Goal: Task Accomplishment & Management: Manage account settings

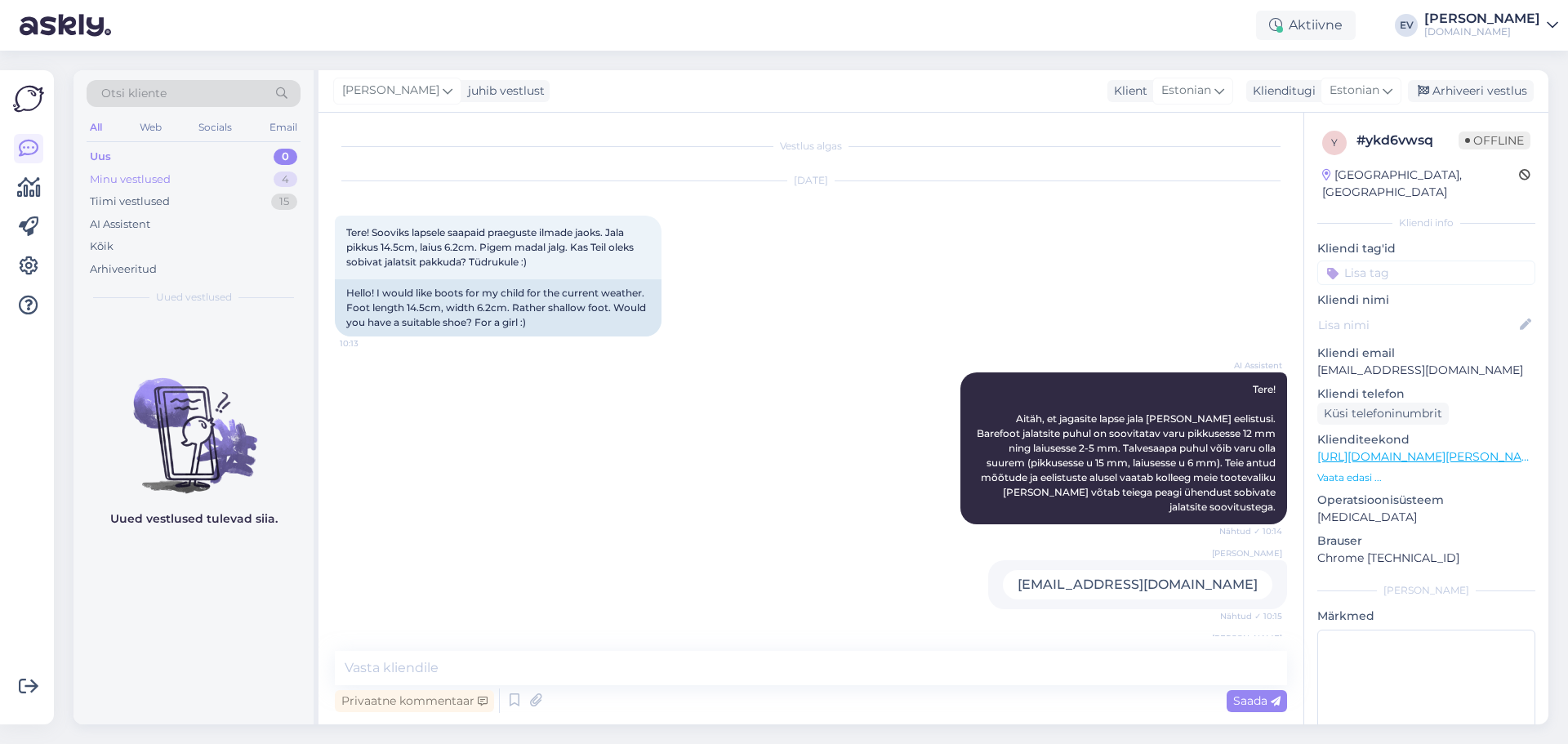
scroll to position [1232, 0]
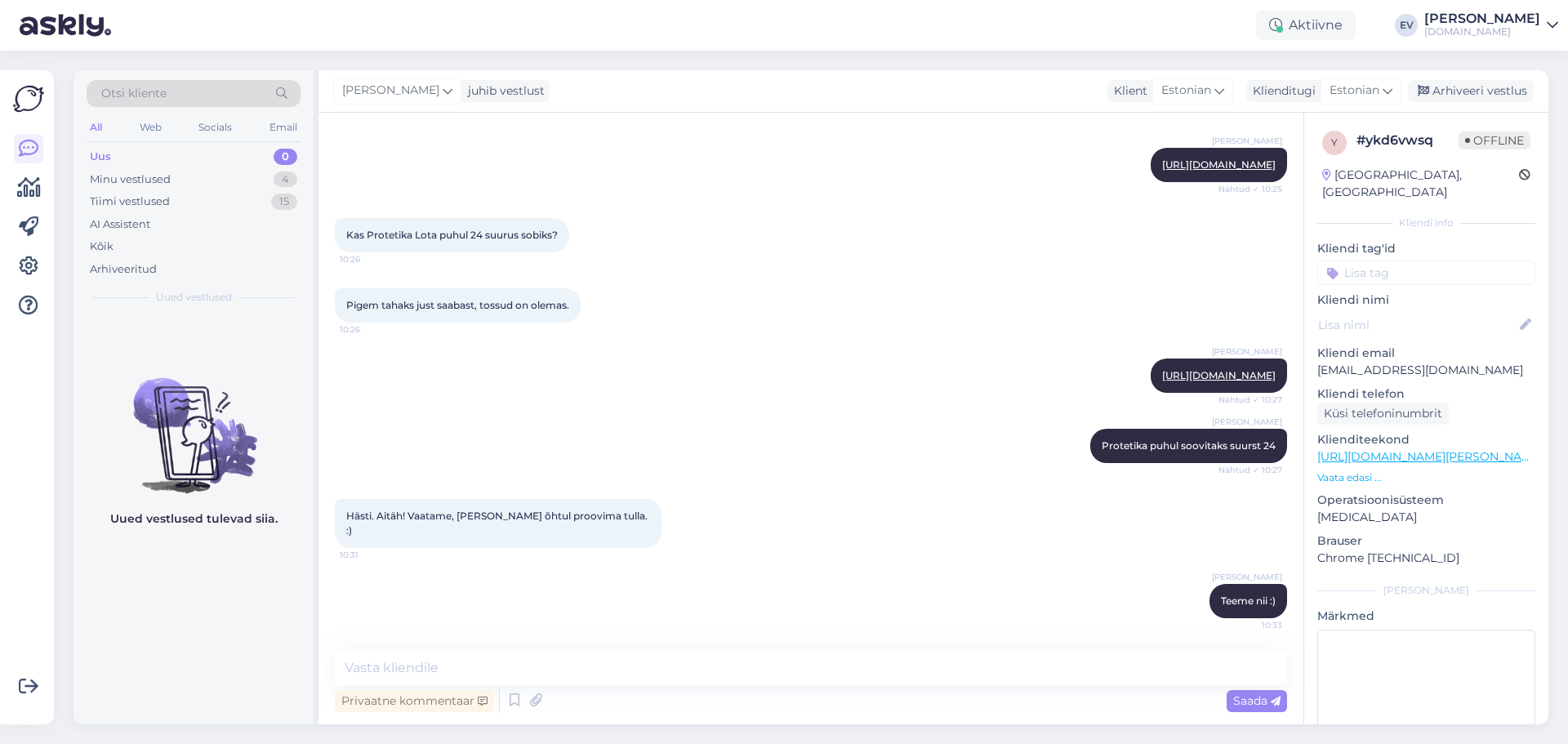
click at [178, 150] on div "Uus 0" at bounding box center [194, 157] width 214 height 23
click at [183, 162] on div "Uus 0" at bounding box center [194, 157] width 214 height 23
click at [178, 172] on div "Minu vestlused 4" at bounding box center [194, 180] width 214 height 23
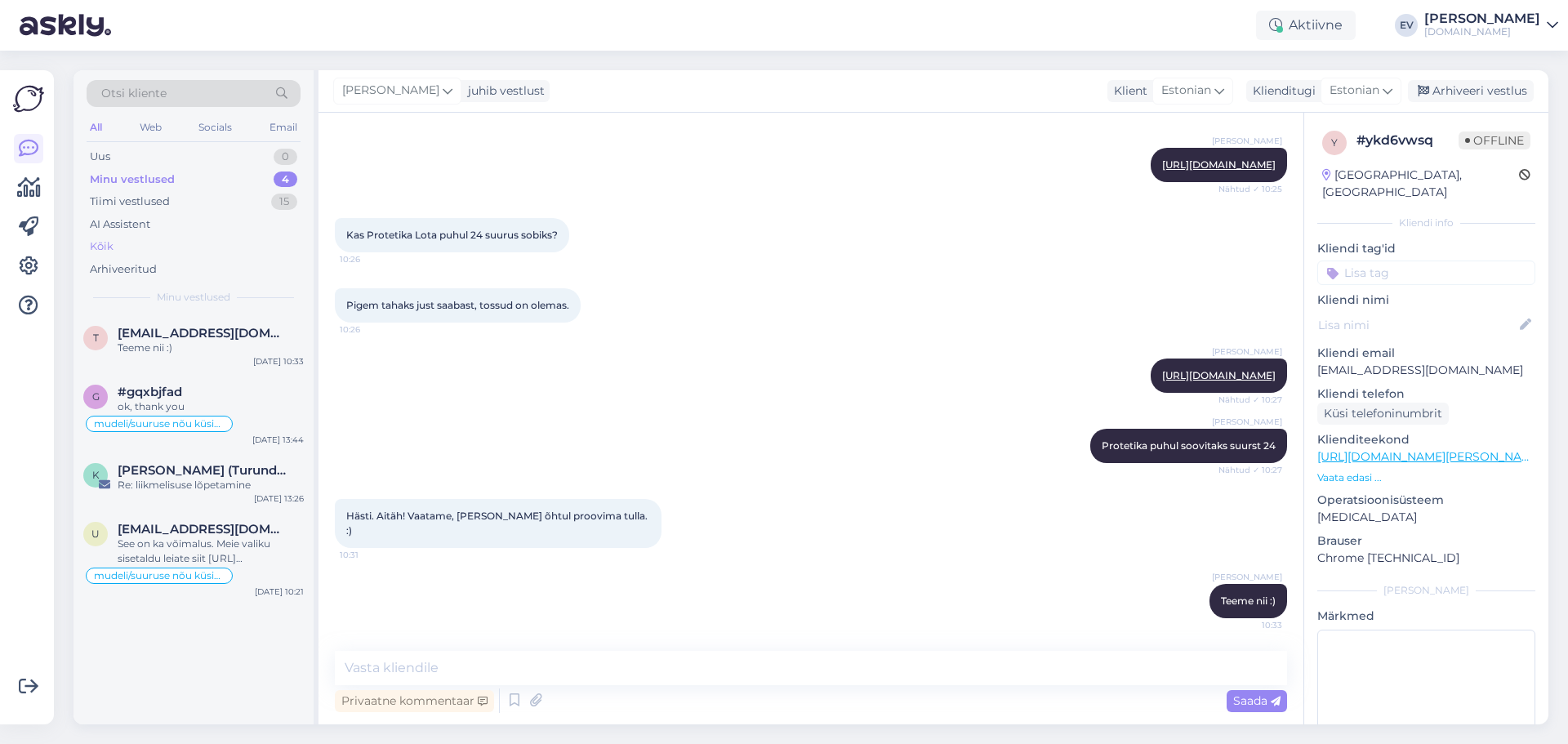
click at [166, 235] on div "Kõik" at bounding box center [194, 246] width 214 height 23
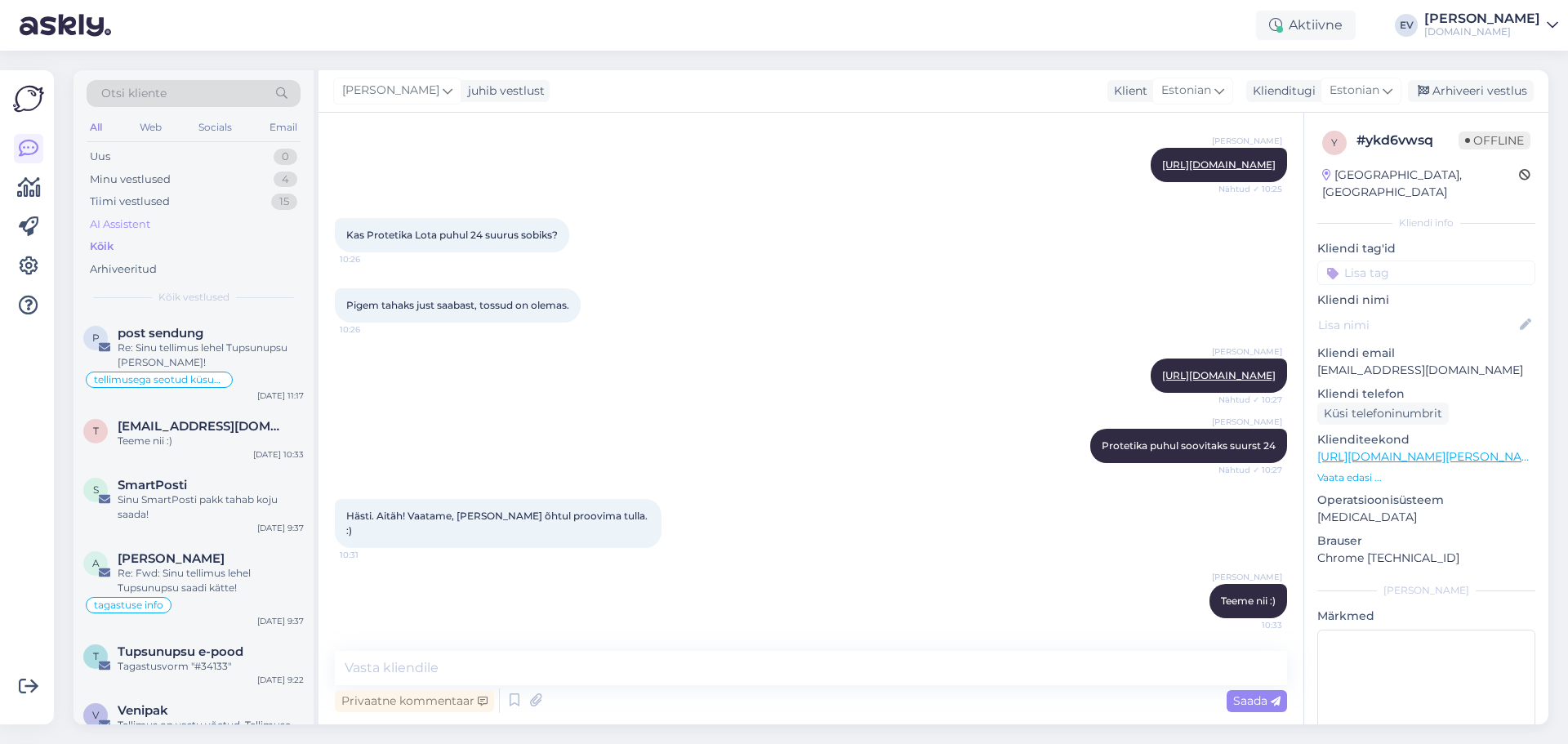
click at [163, 223] on div "AI Assistent" at bounding box center [194, 224] width 214 height 23
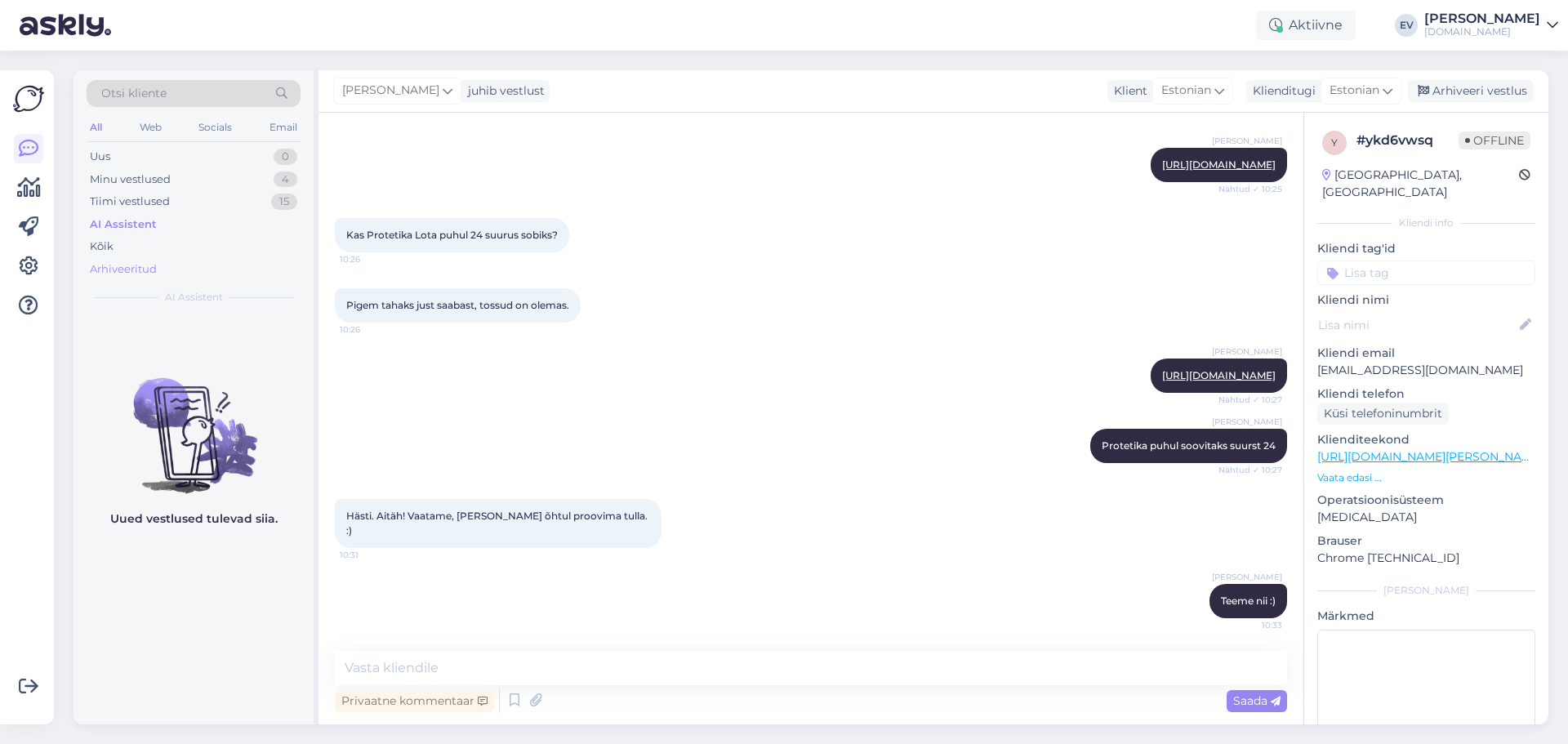
click at [182, 267] on div "Arhiveeritud" at bounding box center [194, 269] width 214 height 23
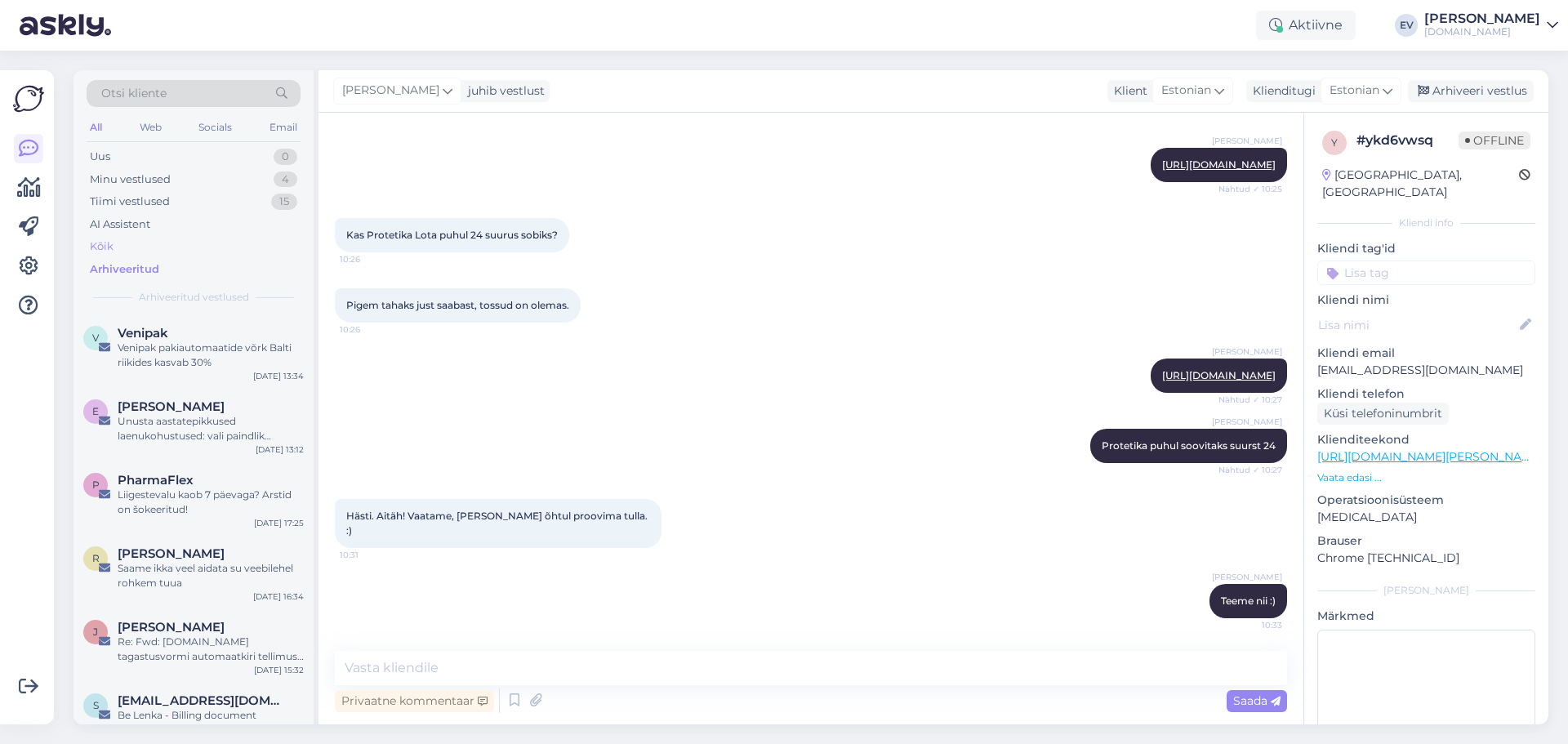
click at [166, 241] on div "Kõik" at bounding box center [194, 246] width 214 height 23
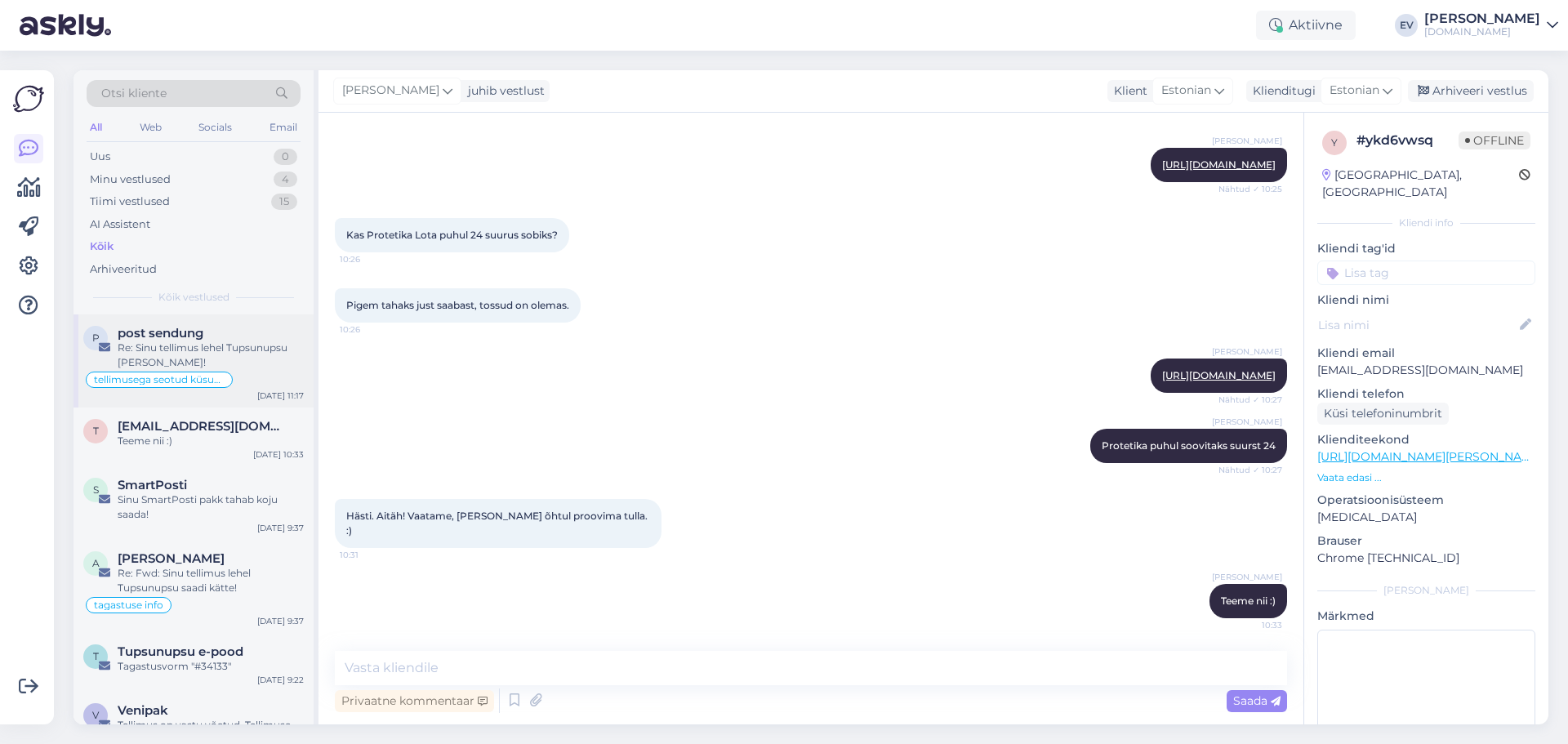
click at [149, 349] on div "Re: Sinu tellimus lehel Tupsunupsu [PERSON_NAME]!" at bounding box center [210, 355] width 186 height 30
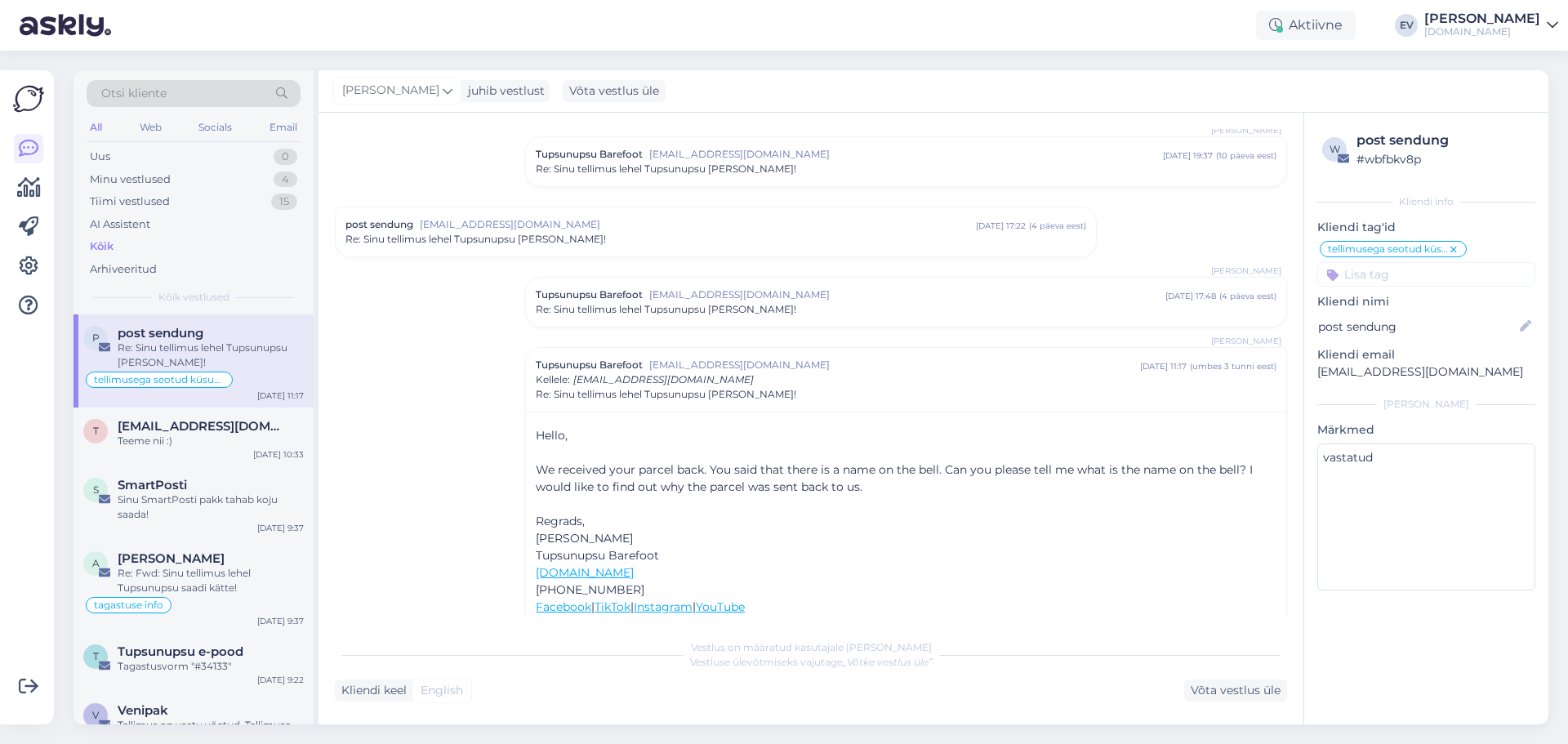
scroll to position [373, 0]
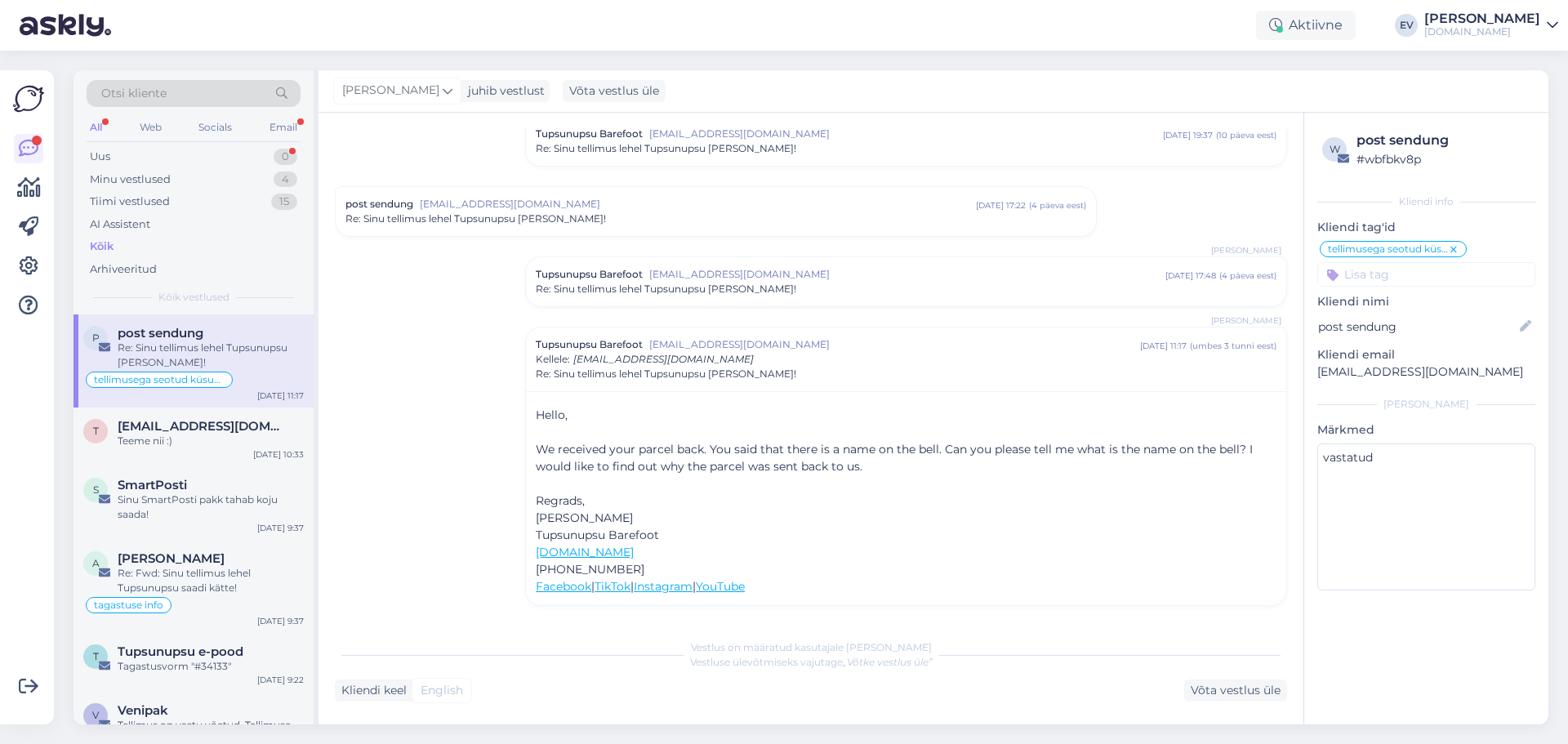
click at [150, 144] on div "Otsi kliente All Web Socials Email Uus 0 Minu vestlused 4 Tiimi vestlused 15 AI…" at bounding box center [193, 193] width 240 height 244
click at [146, 154] on div "Uus 0" at bounding box center [194, 157] width 214 height 23
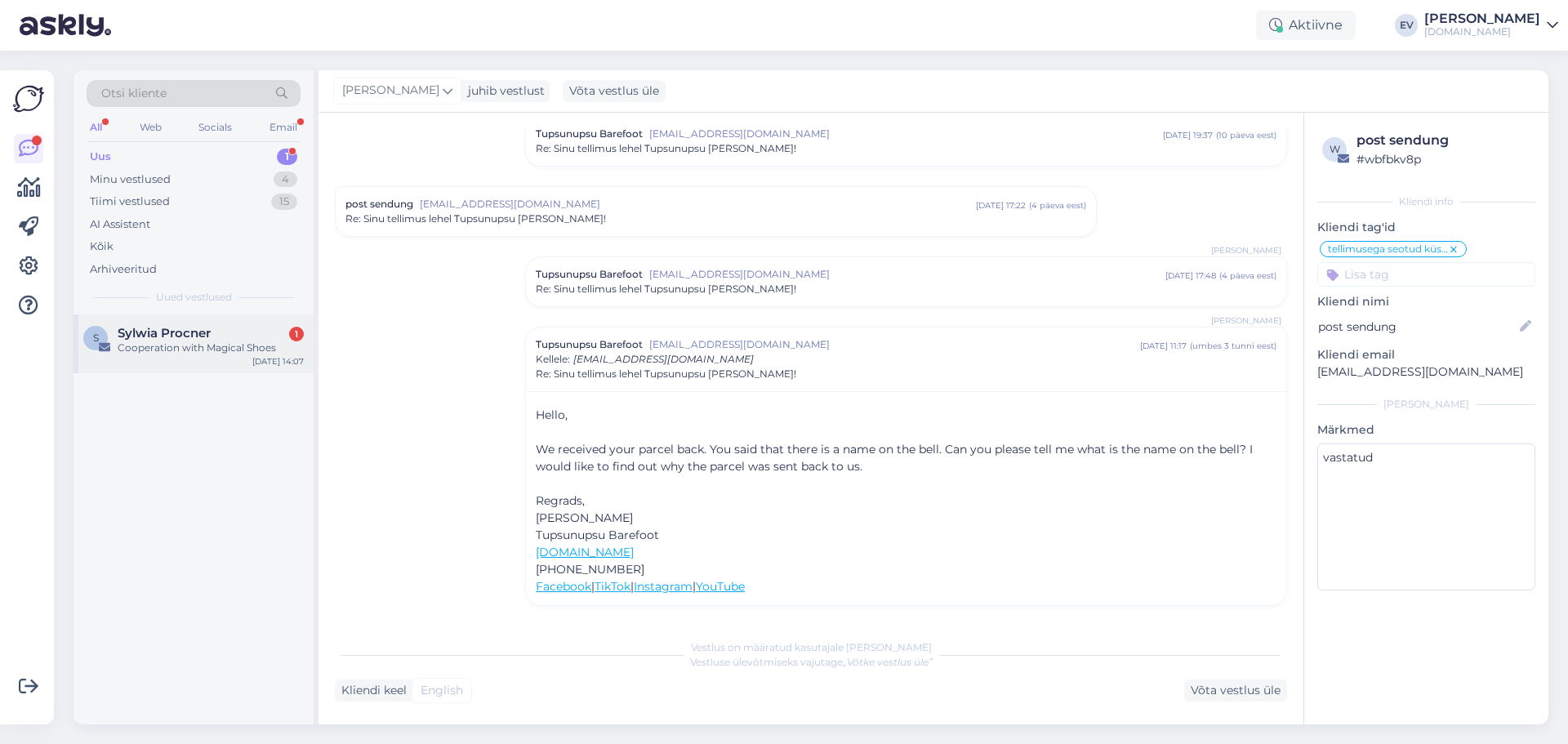
click at [189, 333] on span "Sylwia Procner" at bounding box center [163, 332] width 93 height 14
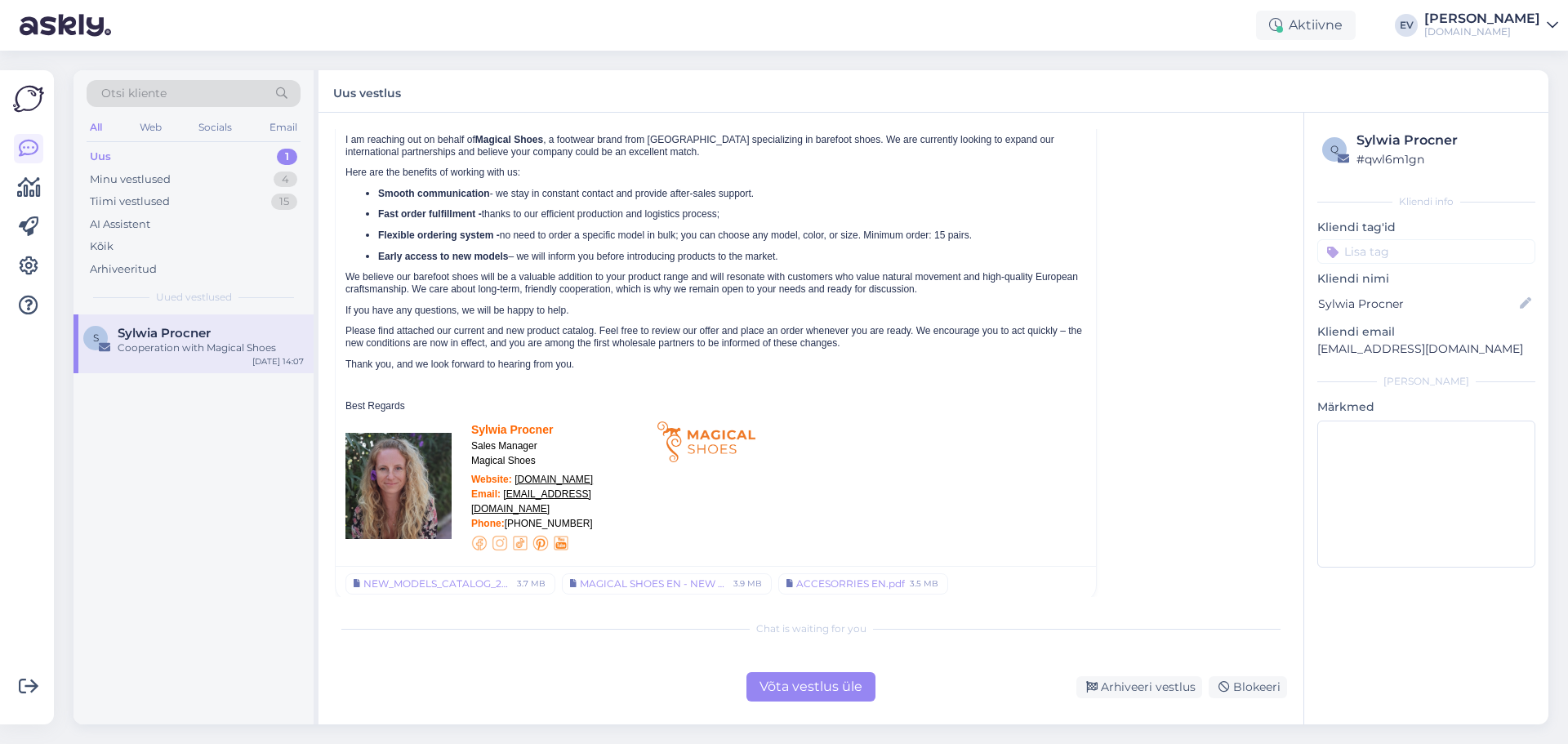
scroll to position [0, 0]
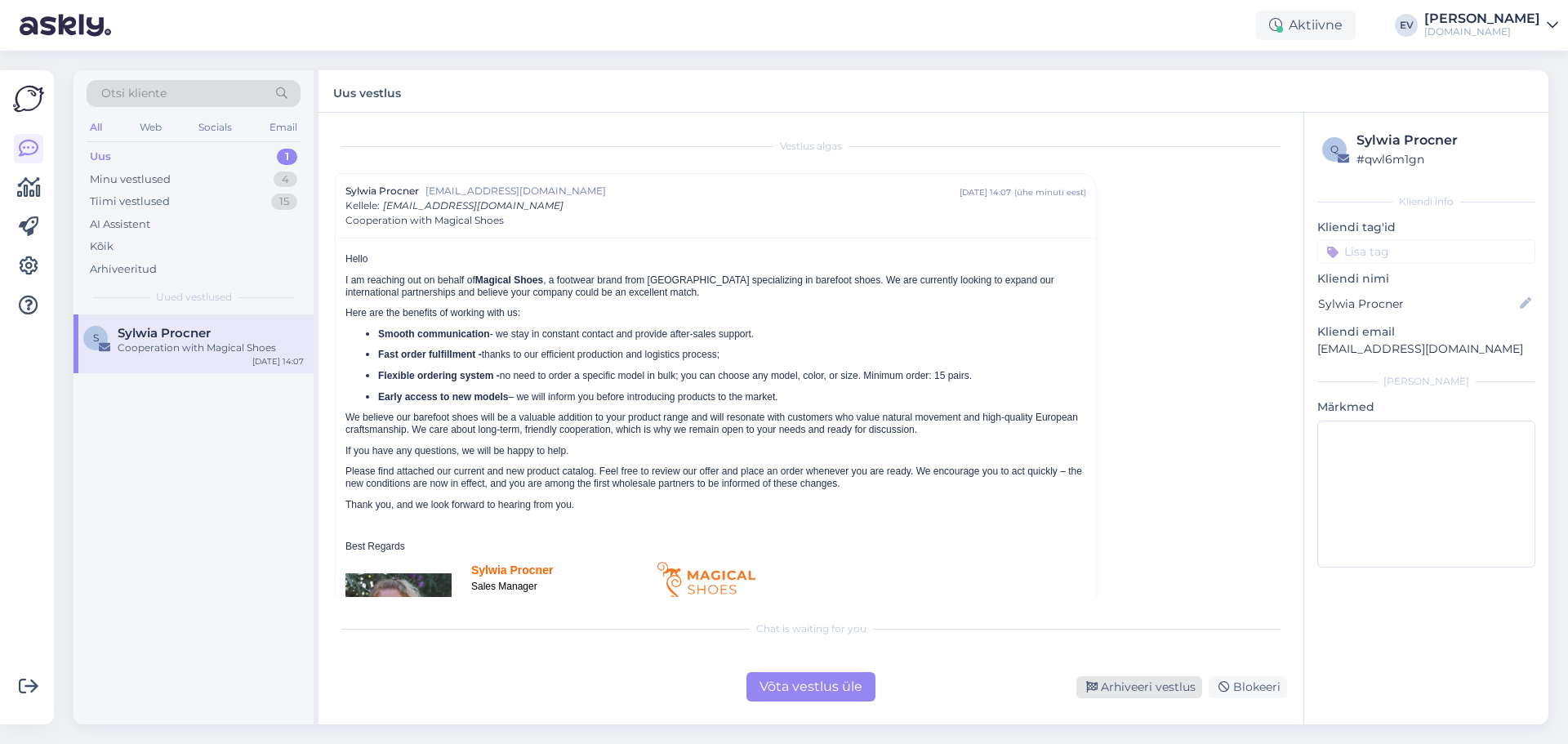
click at [1115, 689] on div "Arhiveeri vestlus" at bounding box center [1139, 687] width 126 height 22
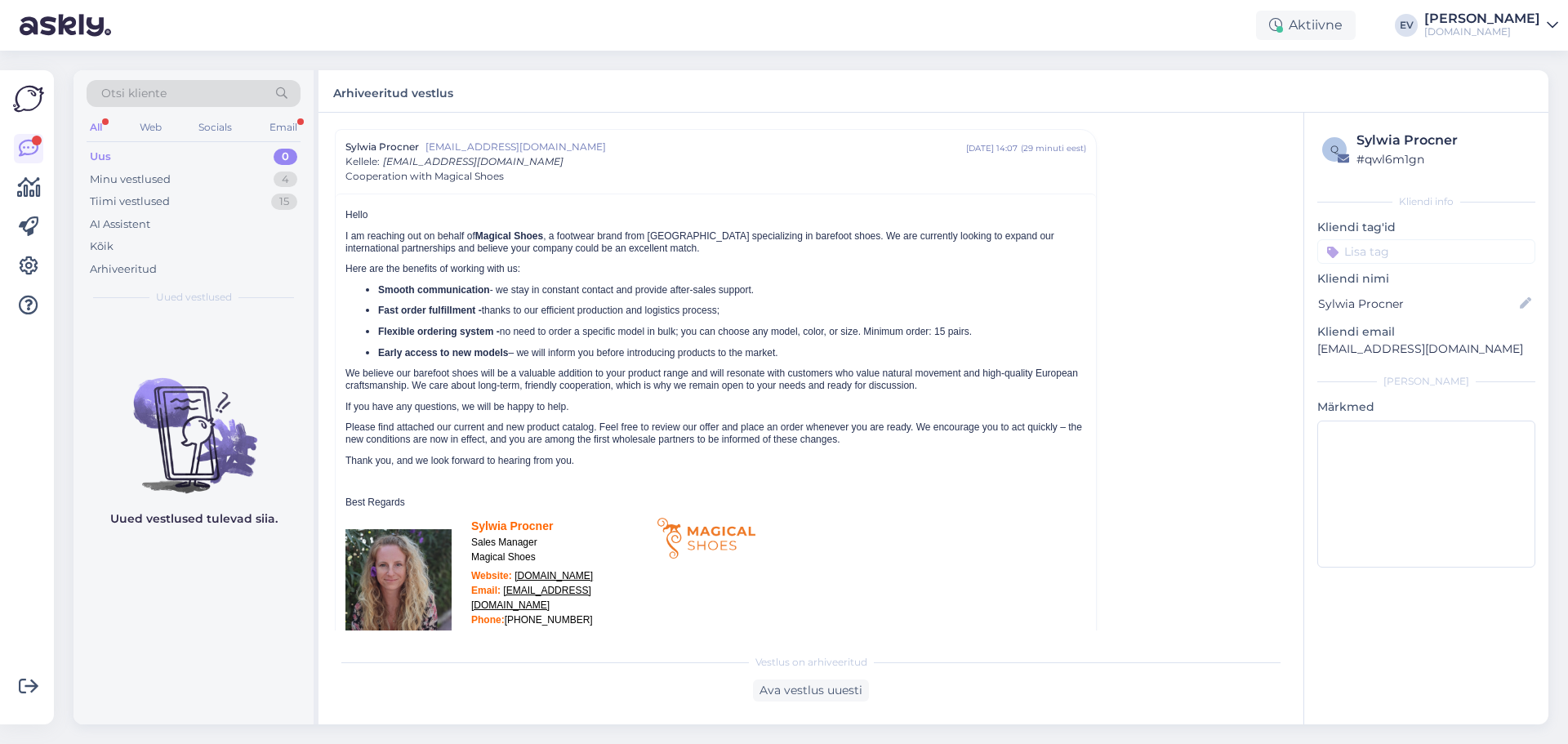
click at [202, 157] on div "Uus 0" at bounding box center [194, 157] width 214 height 23
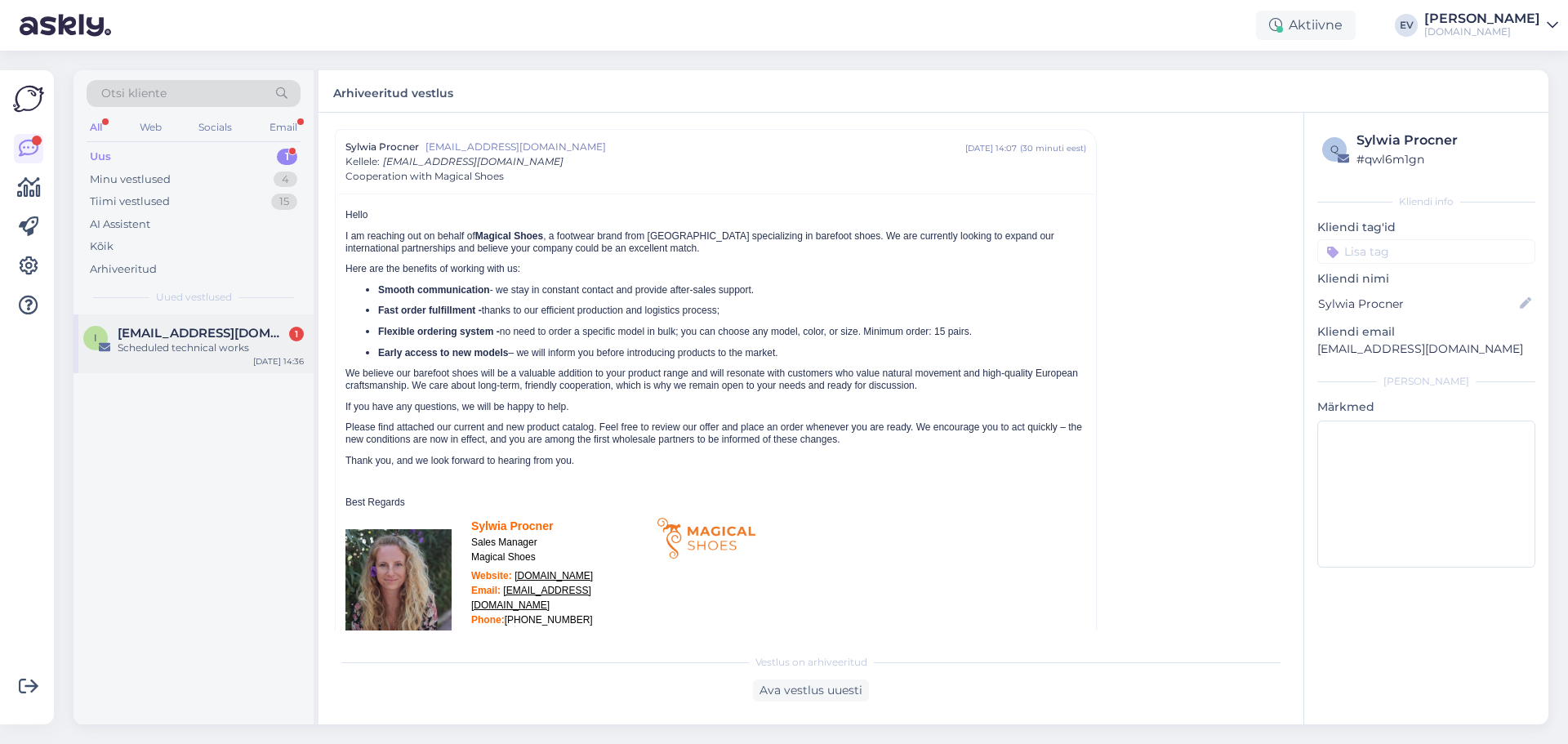
click at [220, 351] on div "Scheduled technical works" at bounding box center [210, 348] width 186 height 14
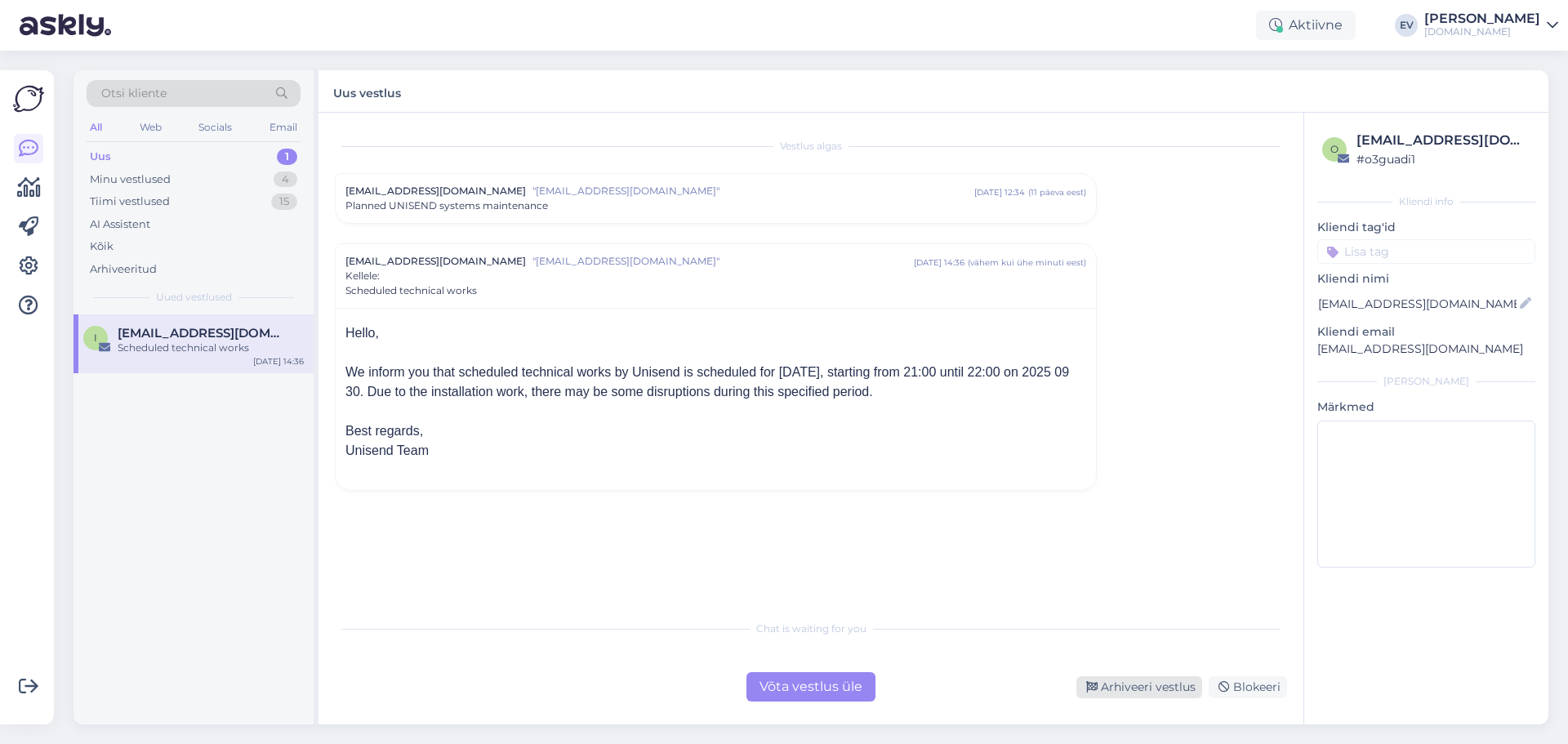
click at [1152, 690] on div "Arhiveeri vestlus" at bounding box center [1139, 687] width 126 height 22
